Goal: Navigation & Orientation: Find specific page/section

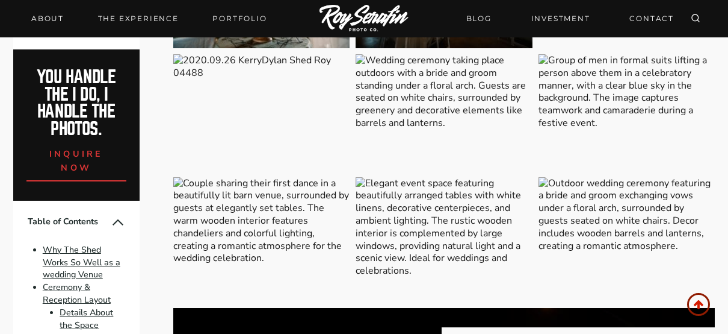
scroll to position [2917, 0]
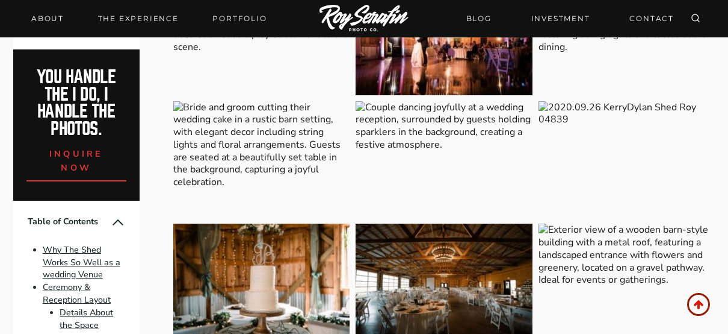
click at [453, 275] on img at bounding box center [444, 281] width 177 height 117
click at [416, 273] on img at bounding box center [444, 281] width 177 height 117
click at [302, 273] on img at bounding box center [261, 281] width 177 height 117
click at [484, 57] on img at bounding box center [444, 36] width 177 height 117
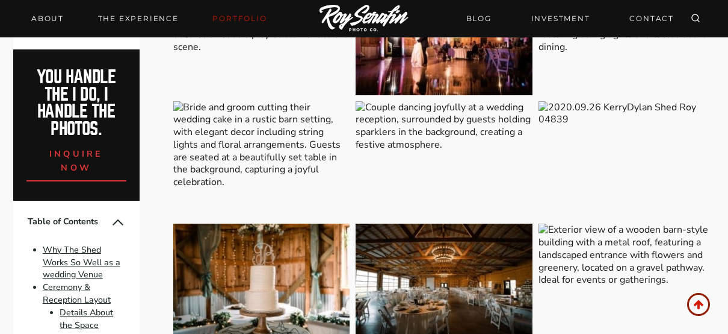
click at [237, 22] on link "Portfolio" at bounding box center [239, 18] width 69 height 17
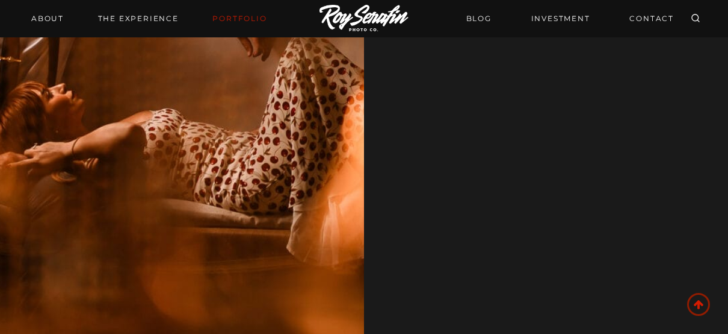
scroll to position [1167, 0]
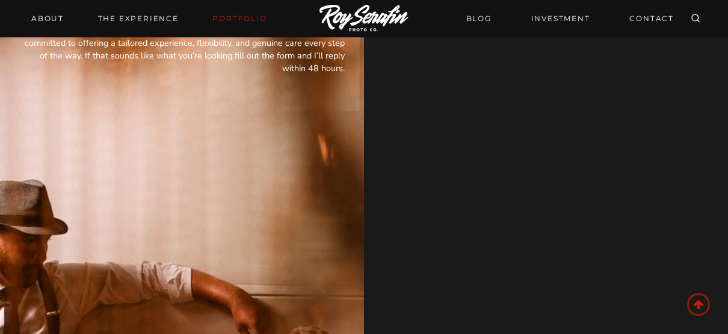
click at [724, 37] on div "About THE EXPERIENCE Portfolio BLOG INVESTMENT CONTACT Search" at bounding box center [364, 18] width 728 height 37
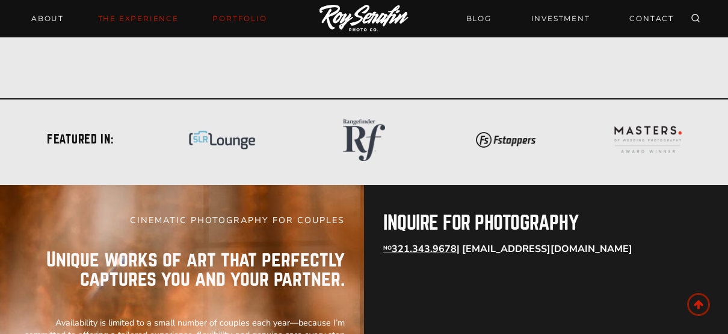
click at [110, 19] on link "THE EXPERIENCE" at bounding box center [138, 18] width 95 height 17
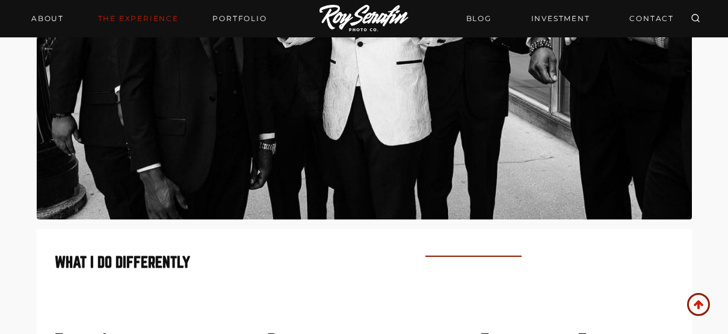
scroll to position [1001, 0]
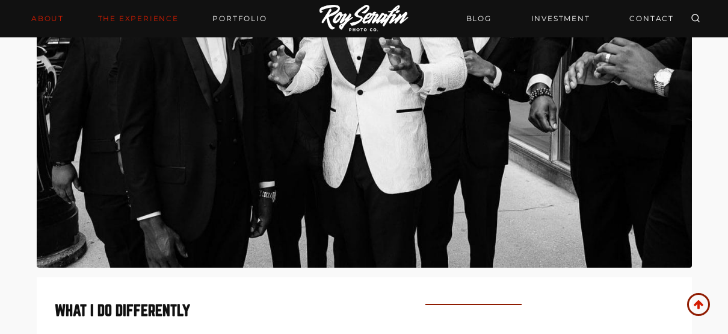
click at [52, 21] on link "About" at bounding box center [47, 18] width 47 height 17
